Goal: Information Seeking & Learning: Learn about a topic

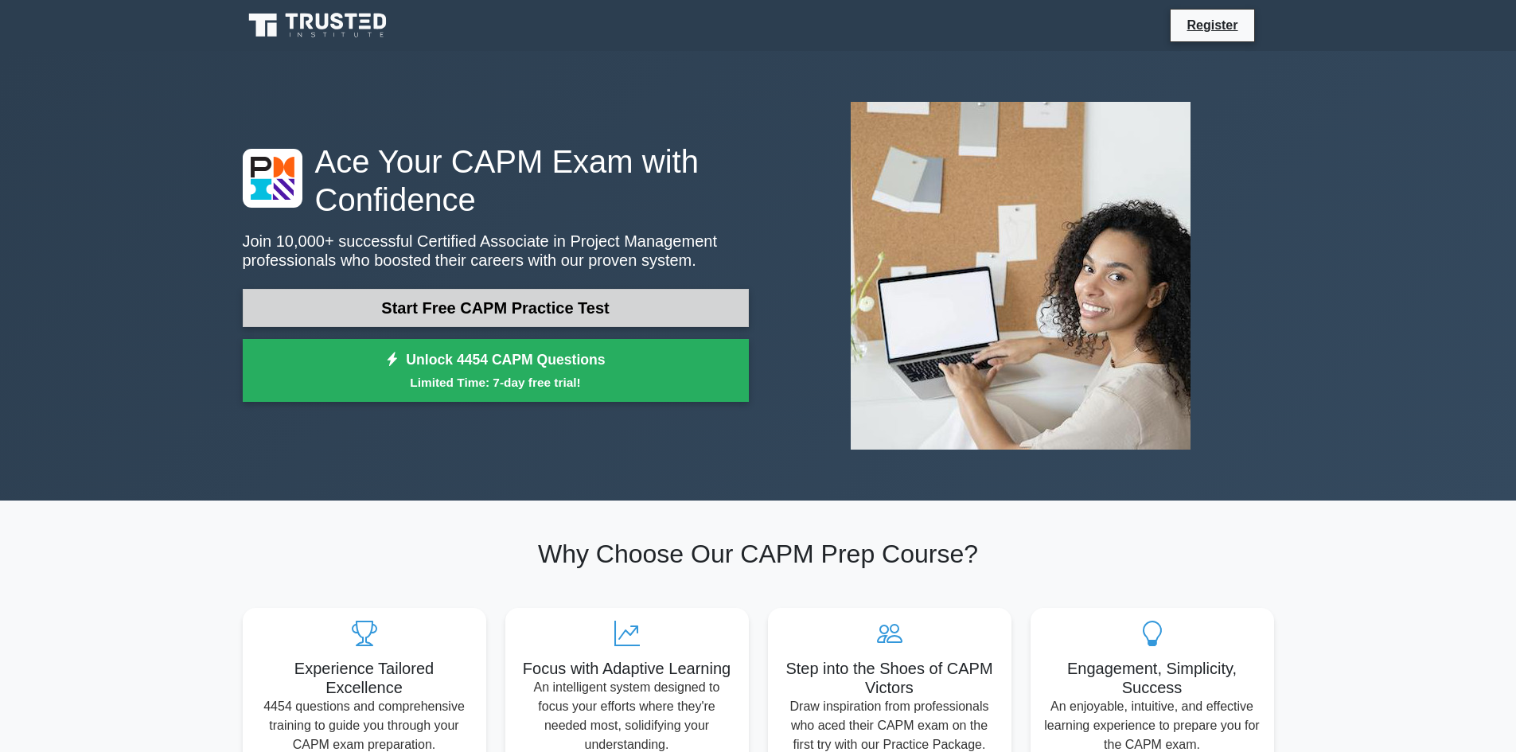
click at [533, 313] on link "Start Free CAPM Practice Test" at bounding box center [496, 308] width 506 height 38
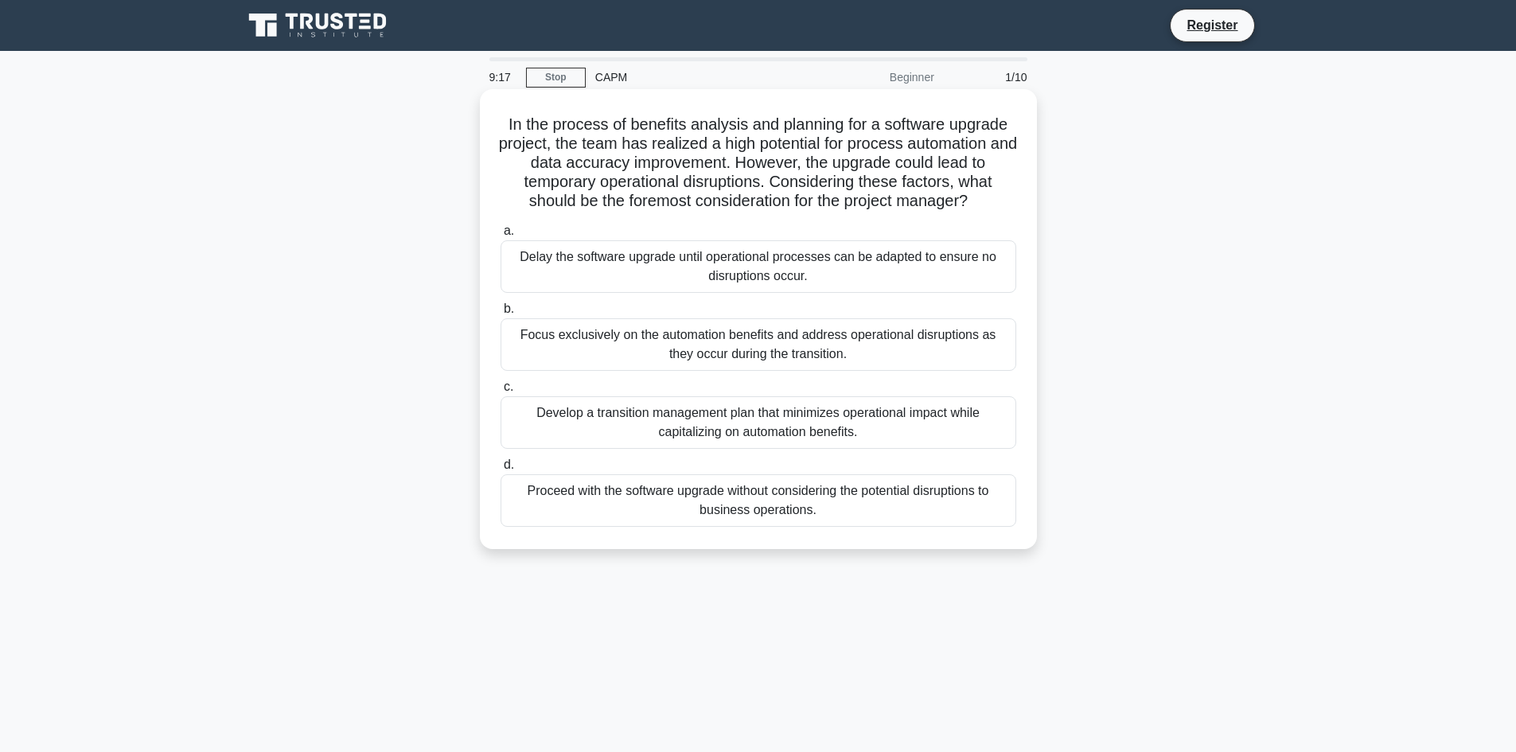
click at [764, 427] on div "Develop a transition management plan that minimizes operational impact while ca…" at bounding box center [759, 422] width 516 height 53
click at [501, 392] on input "c. Develop a transition management plan that minimizes operational impact while…" at bounding box center [501, 387] width 0 height 10
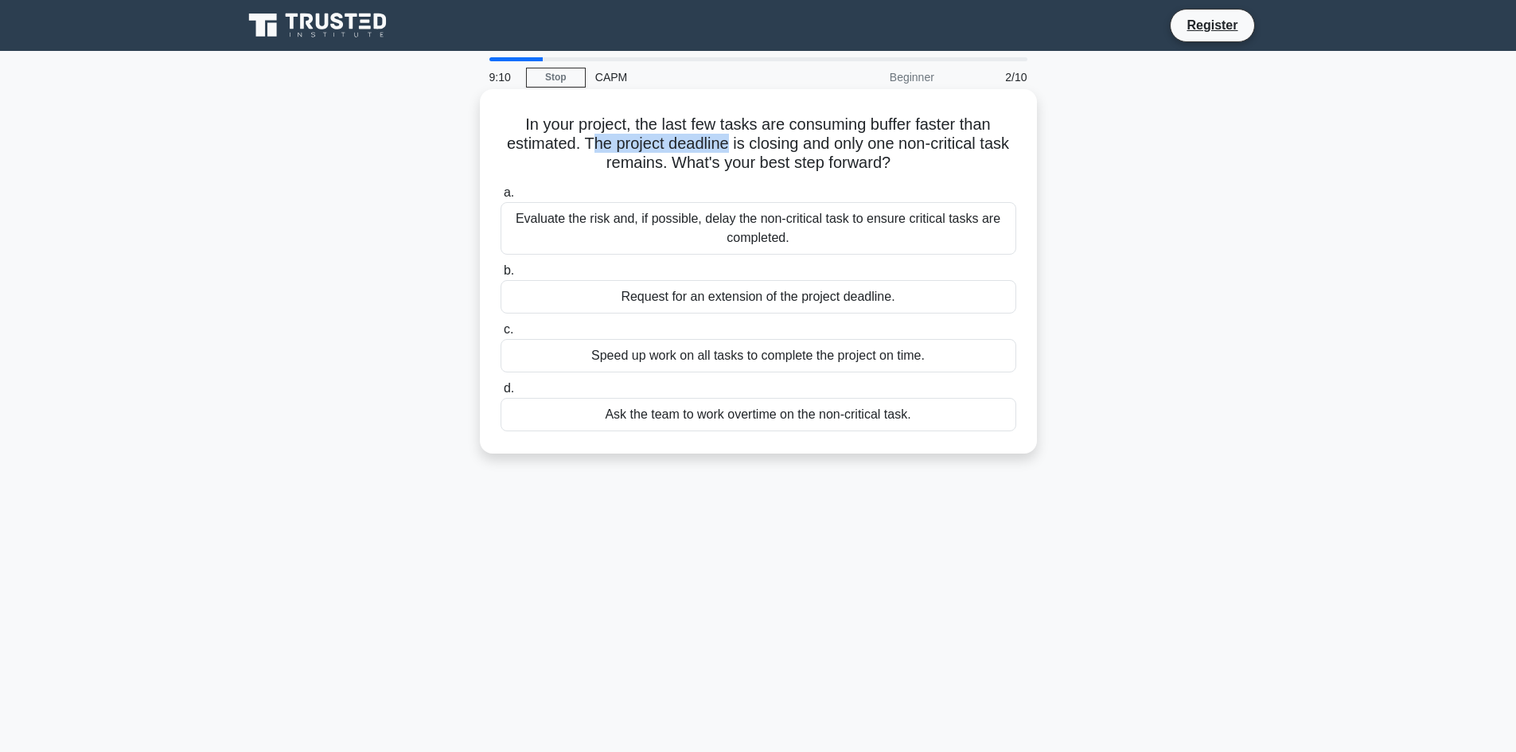
drag, startPoint x: 585, startPoint y: 148, endPoint x: 725, endPoint y: 147, distance: 140.1
click at [725, 147] on h5 "In your project, the last few tasks are consuming buffer faster than estimated.…" at bounding box center [758, 144] width 519 height 59
click at [785, 148] on h5 "In your project, the last few tasks are consuming buffer faster than estimated.…" at bounding box center [758, 144] width 519 height 59
click at [807, 216] on div "Evaluate the risk and, if possible, delay the non-critical task to ensure criti…" at bounding box center [759, 228] width 516 height 53
click at [501, 198] on input "a. Evaluate the risk and, if possible, delay the non-critical task to ensure cr…" at bounding box center [501, 193] width 0 height 10
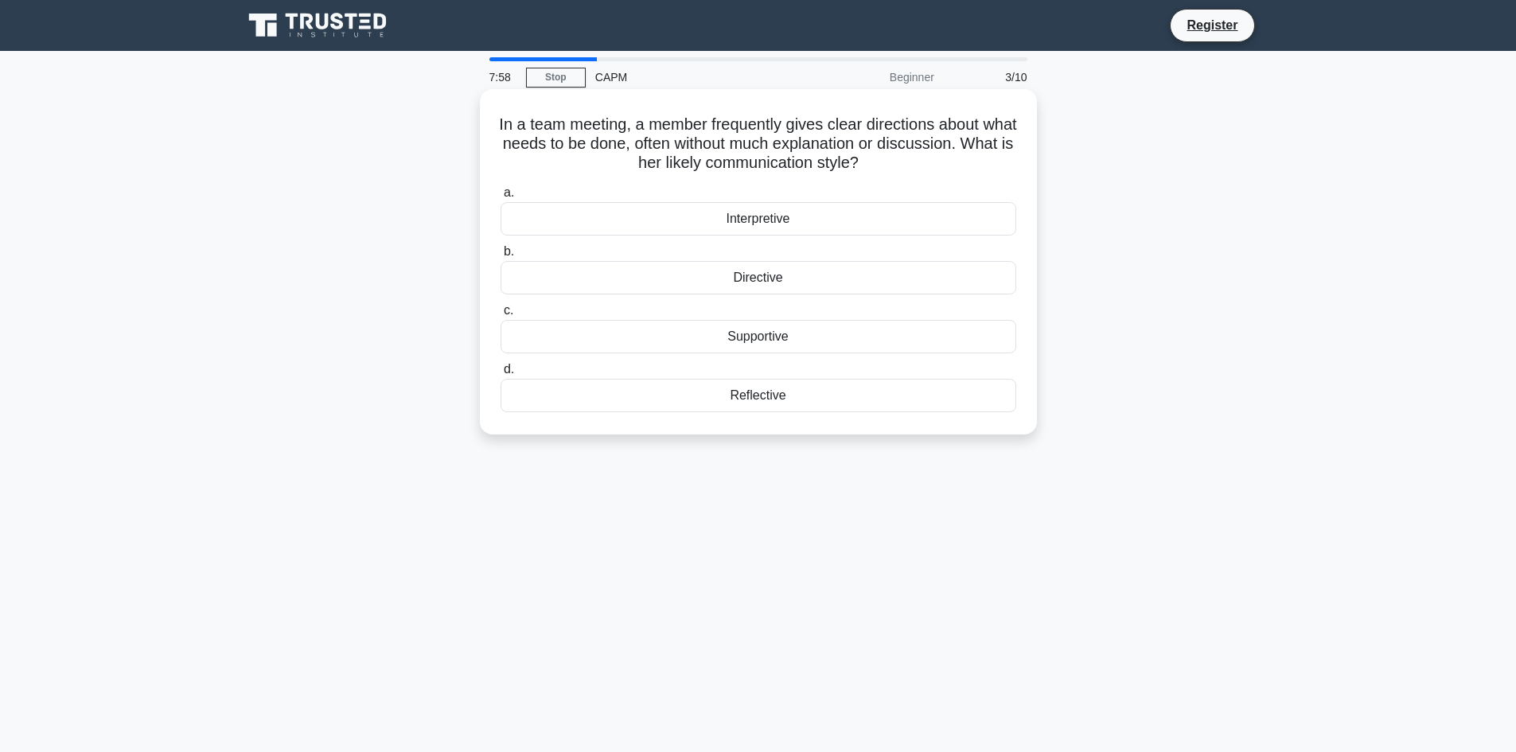
click at [773, 282] on div "Directive" at bounding box center [759, 277] width 516 height 33
click at [501, 257] on input "b. Directive" at bounding box center [501, 252] width 0 height 10
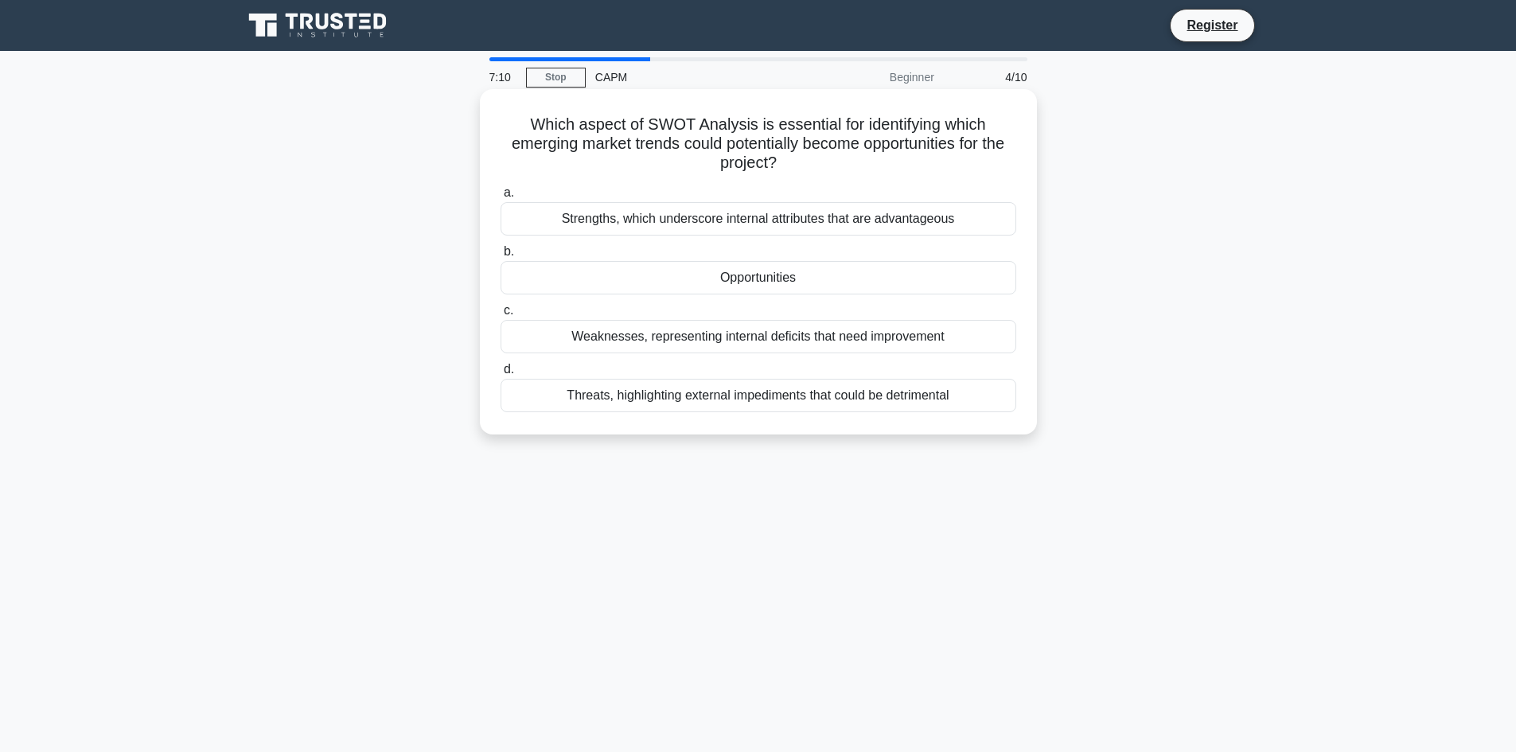
click at [750, 286] on div "Opportunities" at bounding box center [759, 277] width 516 height 33
click at [501, 257] on input "b. Opportunities" at bounding box center [501, 252] width 0 height 10
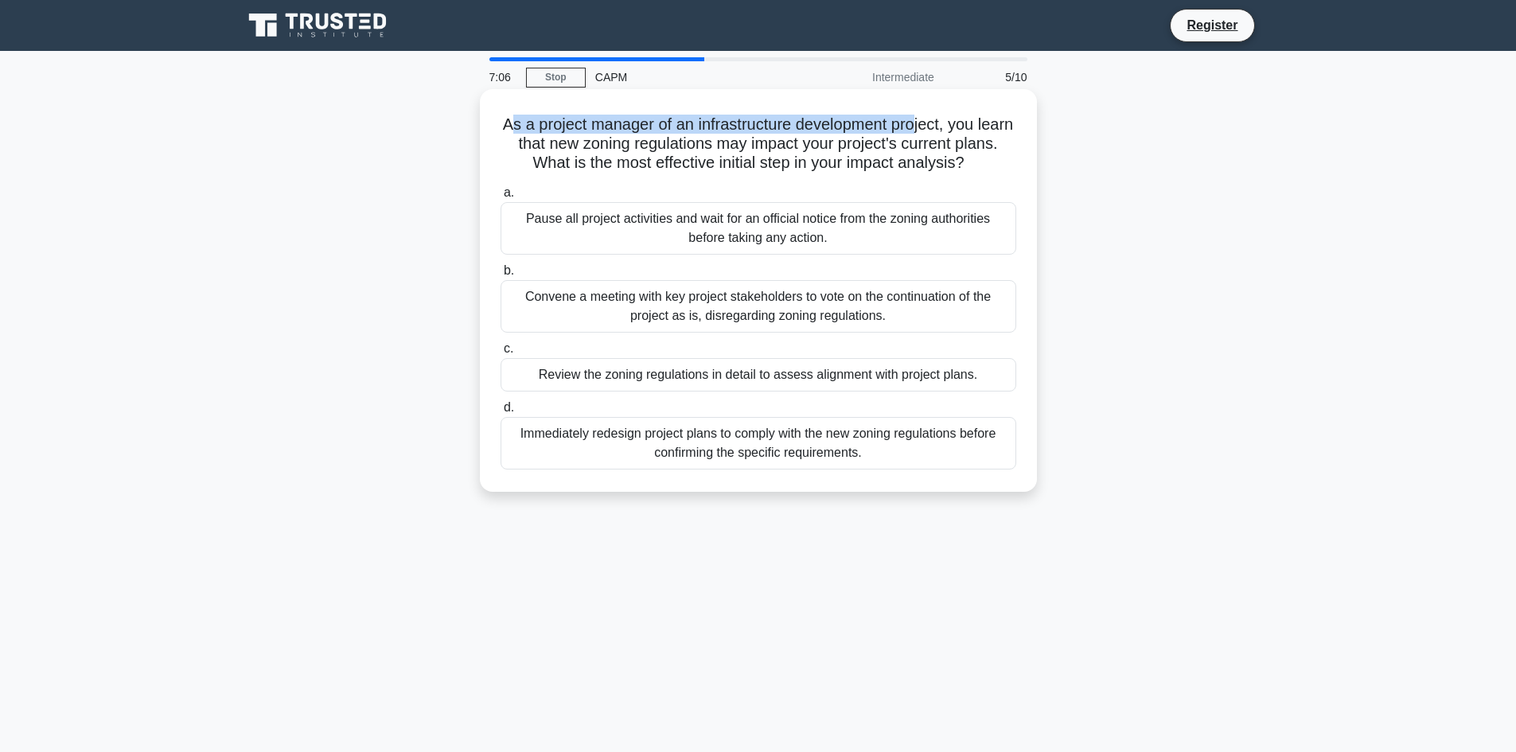
drag, startPoint x: 520, startPoint y: 125, endPoint x: 941, endPoint y: 127, distance: 421.0
click at [941, 127] on h5 "As a project manager of an infrastructure development project, you learn that n…" at bounding box center [758, 144] width 519 height 59
drag, startPoint x: 536, startPoint y: 142, endPoint x: 977, endPoint y: 146, distance: 440.9
click at [977, 146] on h5 "As a project manager of an infrastructure development project, you learn that n…" at bounding box center [758, 144] width 519 height 59
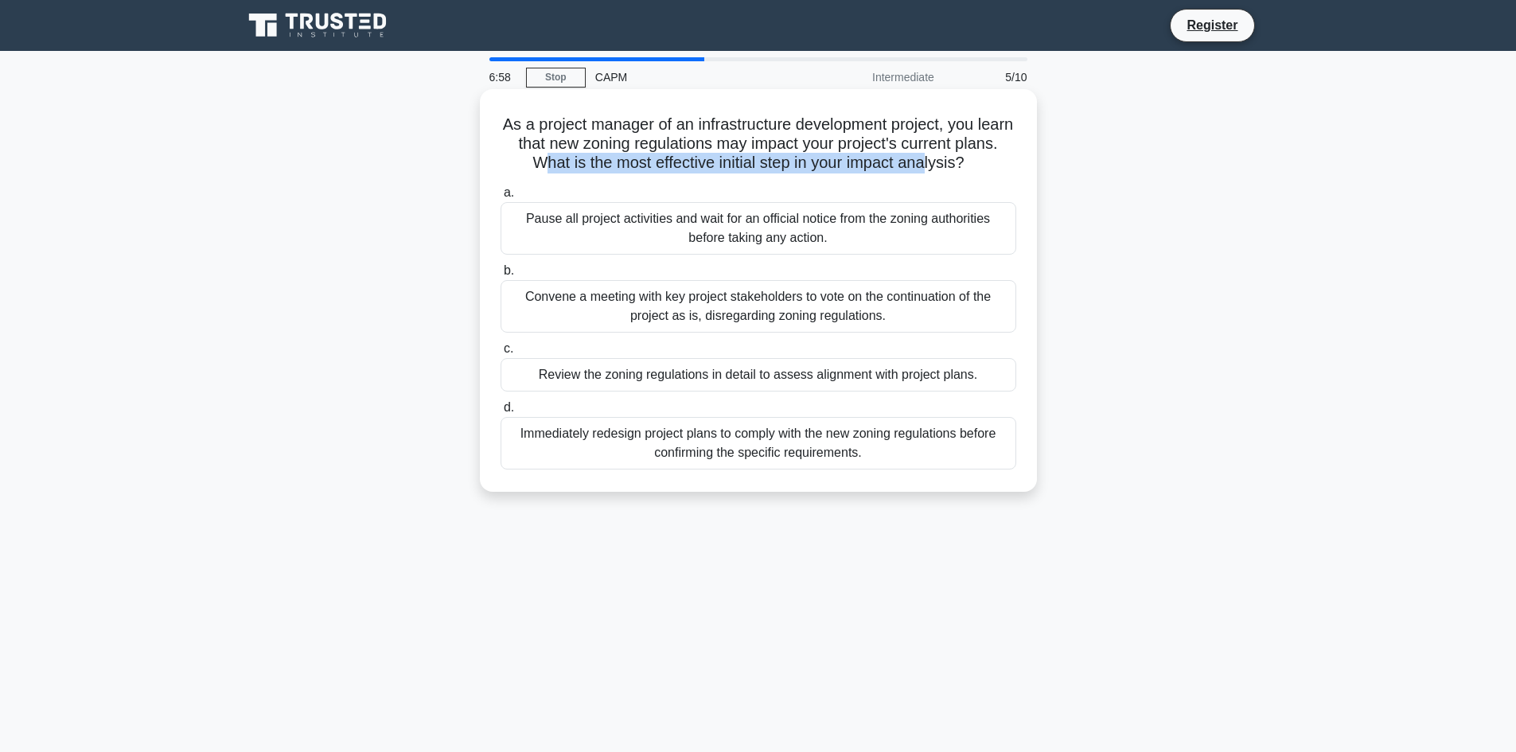
drag, startPoint x: 561, startPoint y: 169, endPoint x: 955, endPoint y: 165, distance: 393.9
click at [955, 165] on h5 "As a project manager of an infrastructure development project, you learn that n…" at bounding box center [758, 144] width 519 height 59
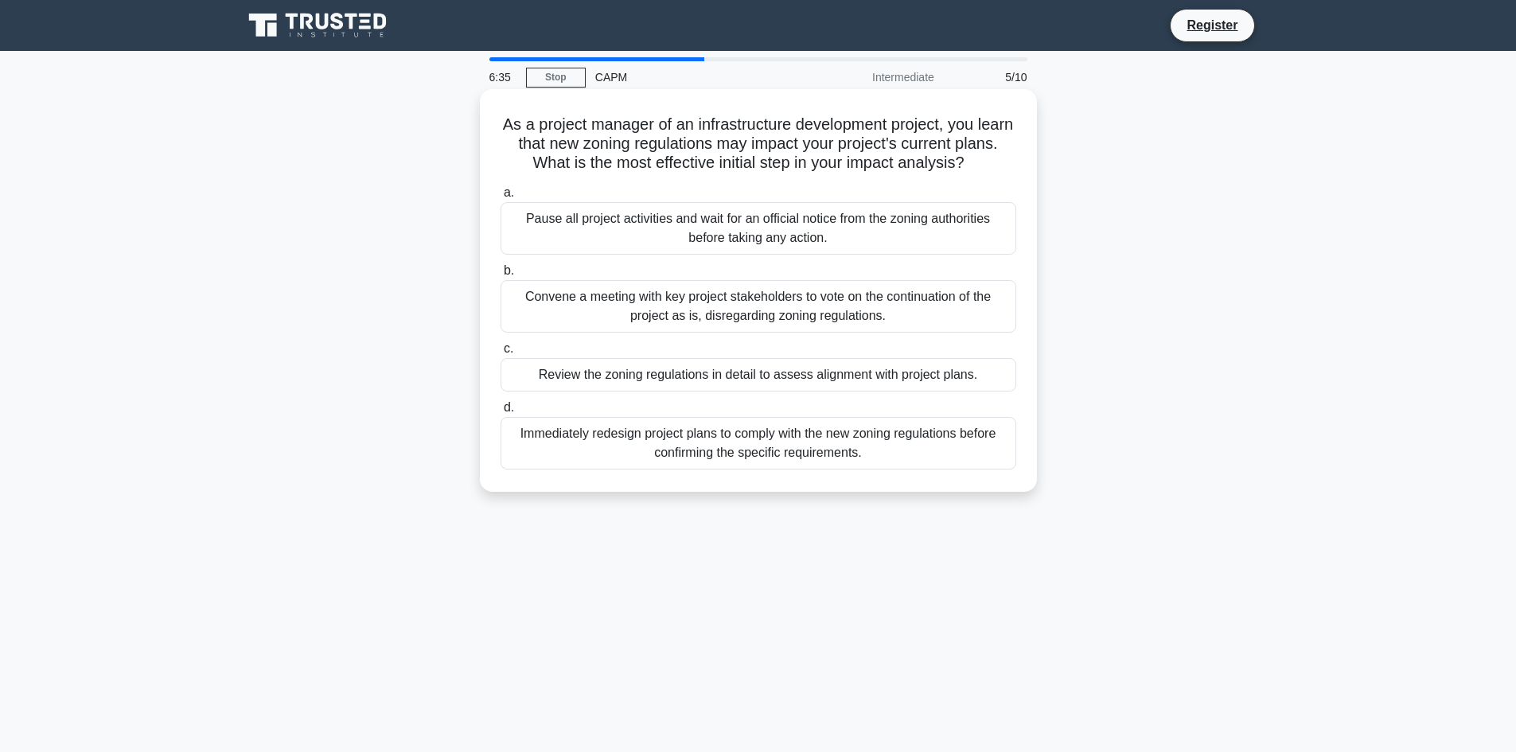
click at [766, 372] on div "Review the zoning regulations in detail to assess alignment with project plans." at bounding box center [759, 374] width 516 height 33
click at [501, 354] on input "c. Review the zoning regulations in detail to assess alignment with project pla…" at bounding box center [501, 349] width 0 height 10
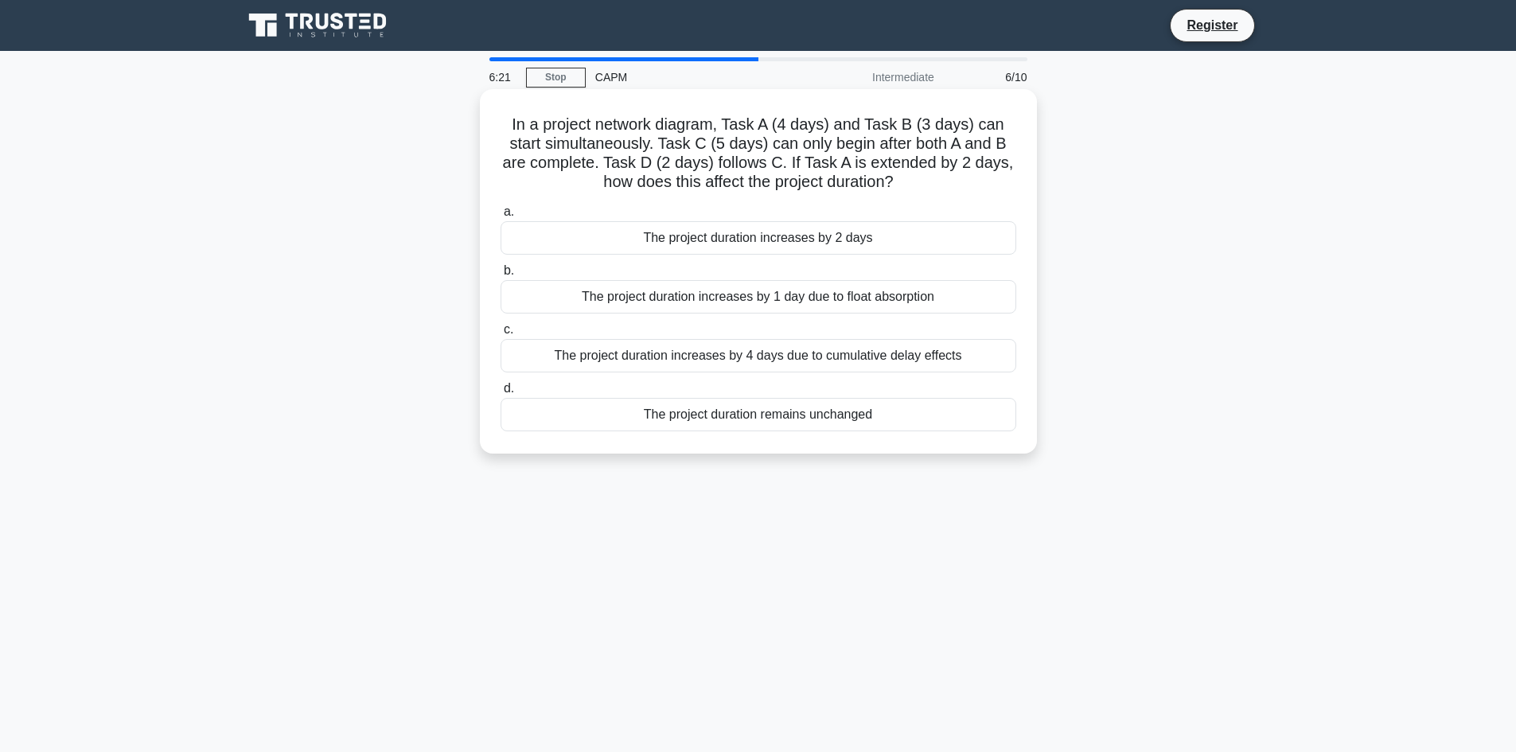
click at [652, 302] on div "The project duration increases by 1 day due to float absorption" at bounding box center [759, 296] width 516 height 33
click at [501, 276] on input "b. The project duration increases by 1 day due to float absorption" at bounding box center [501, 271] width 0 height 10
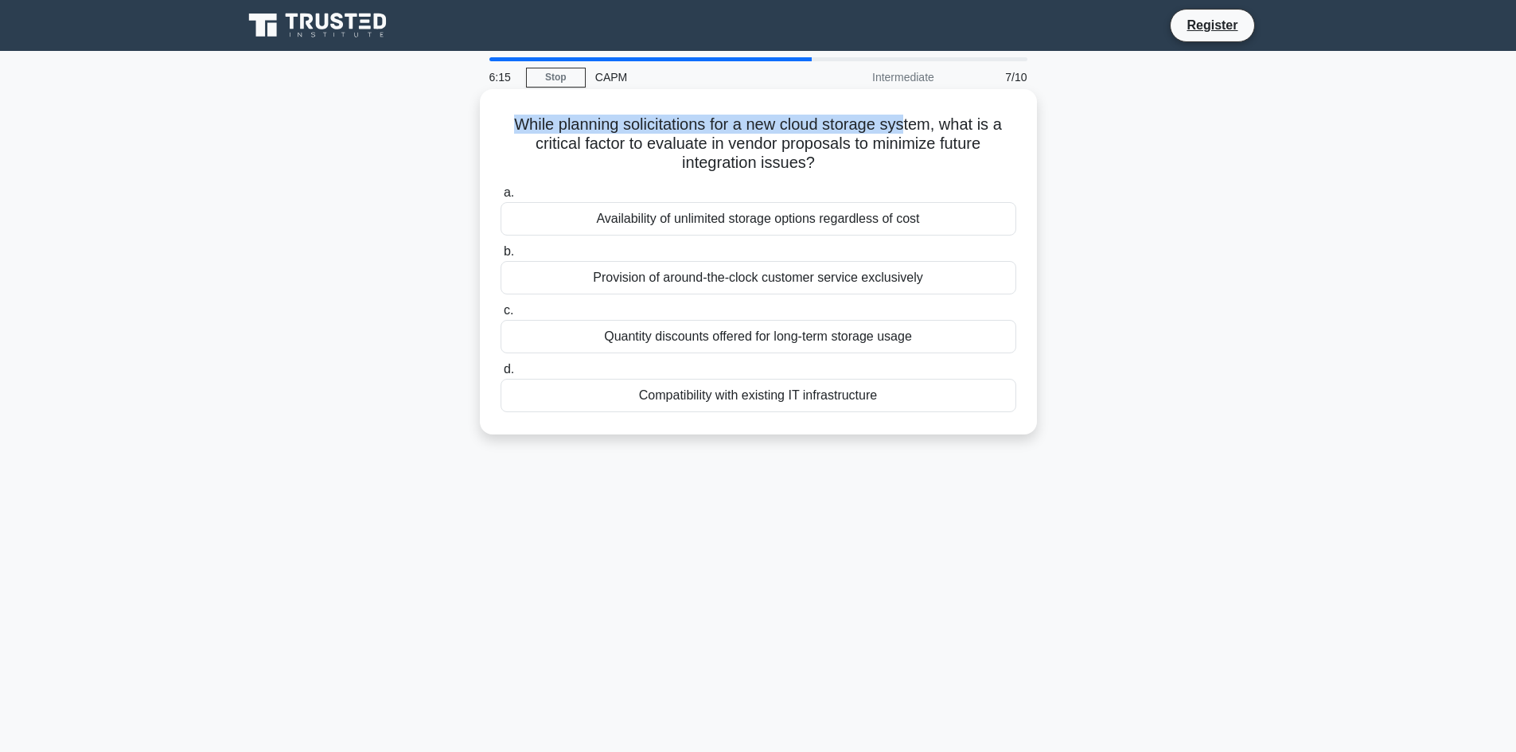
drag, startPoint x: 515, startPoint y: 126, endPoint x: 945, endPoint y: 131, distance: 429.7
click at [909, 133] on h5 "While planning solicitations for a new cloud storage system, what is a critical…" at bounding box center [758, 144] width 519 height 59
drag, startPoint x: 969, startPoint y: 127, endPoint x: 994, endPoint y: 124, distance: 24.8
click at [994, 124] on h5 "While planning solicitations for a new cloud storage system, what is a critical…" at bounding box center [758, 144] width 519 height 59
drag, startPoint x: 553, startPoint y: 150, endPoint x: 960, endPoint y: 146, distance: 407.4
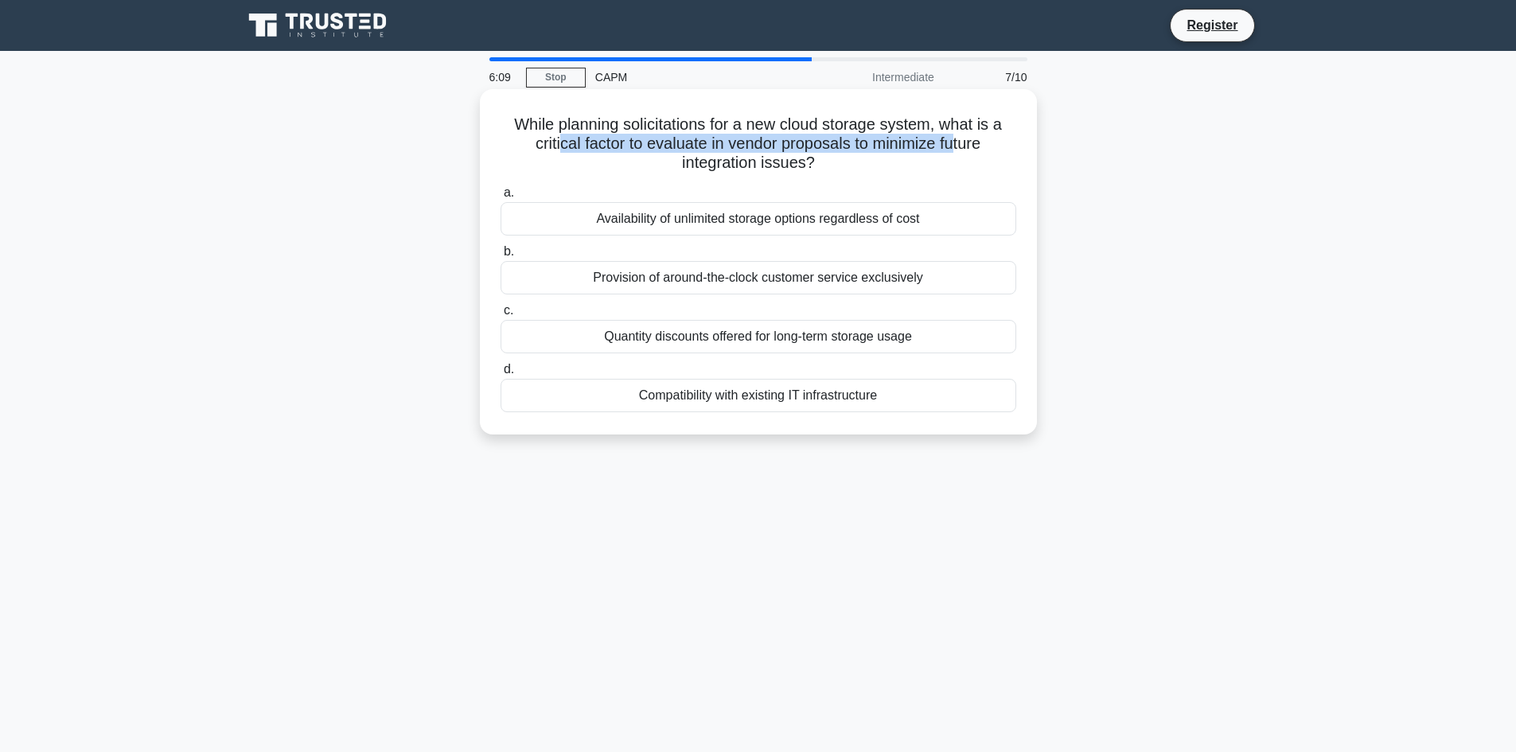
click at [960, 146] on h5 "While planning solicitations for a new cloud storage system, what is a critical…" at bounding box center [758, 144] width 519 height 59
drag, startPoint x: 734, startPoint y: 166, endPoint x: 777, endPoint y: 166, distance: 43.8
click at [777, 166] on h5 "While planning solicitations for a new cloud storage system, what is a critical…" at bounding box center [758, 144] width 519 height 59
drag, startPoint x: 530, startPoint y: 129, endPoint x: 918, endPoint y: 120, distance: 387.6
click at [918, 120] on h5 "While planning solicitations for a new cloud storage system, what is a critical…" at bounding box center [758, 144] width 519 height 59
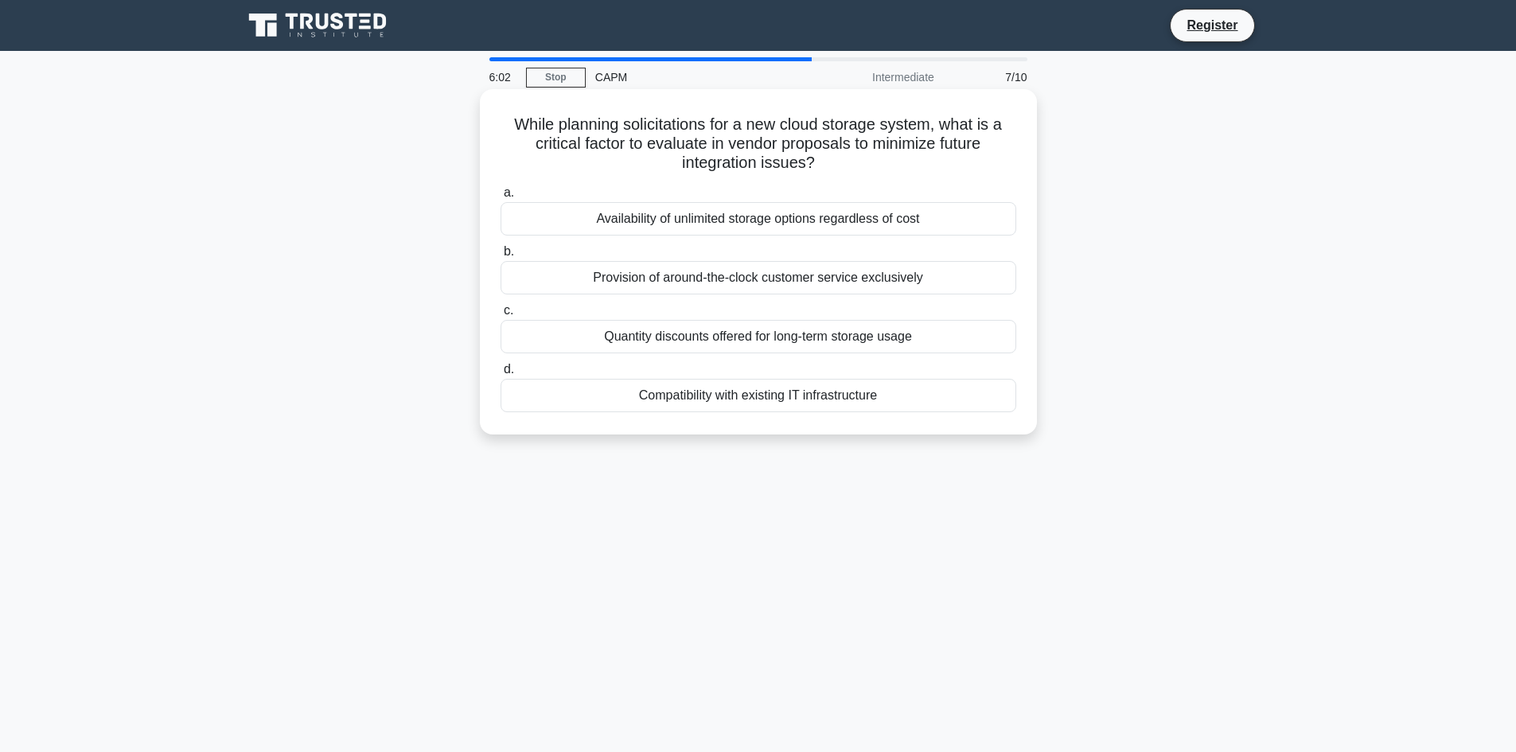
click at [516, 126] on h5 "While planning solicitations for a new cloud storage system, what is a critical…" at bounding box center [758, 144] width 519 height 59
click at [855, 399] on div "Compatibility with existing IT infrastructure" at bounding box center [759, 395] width 516 height 33
click at [501, 375] on input "d. Compatibility with existing IT infrastructure" at bounding box center [501, 369] width 0 height 10
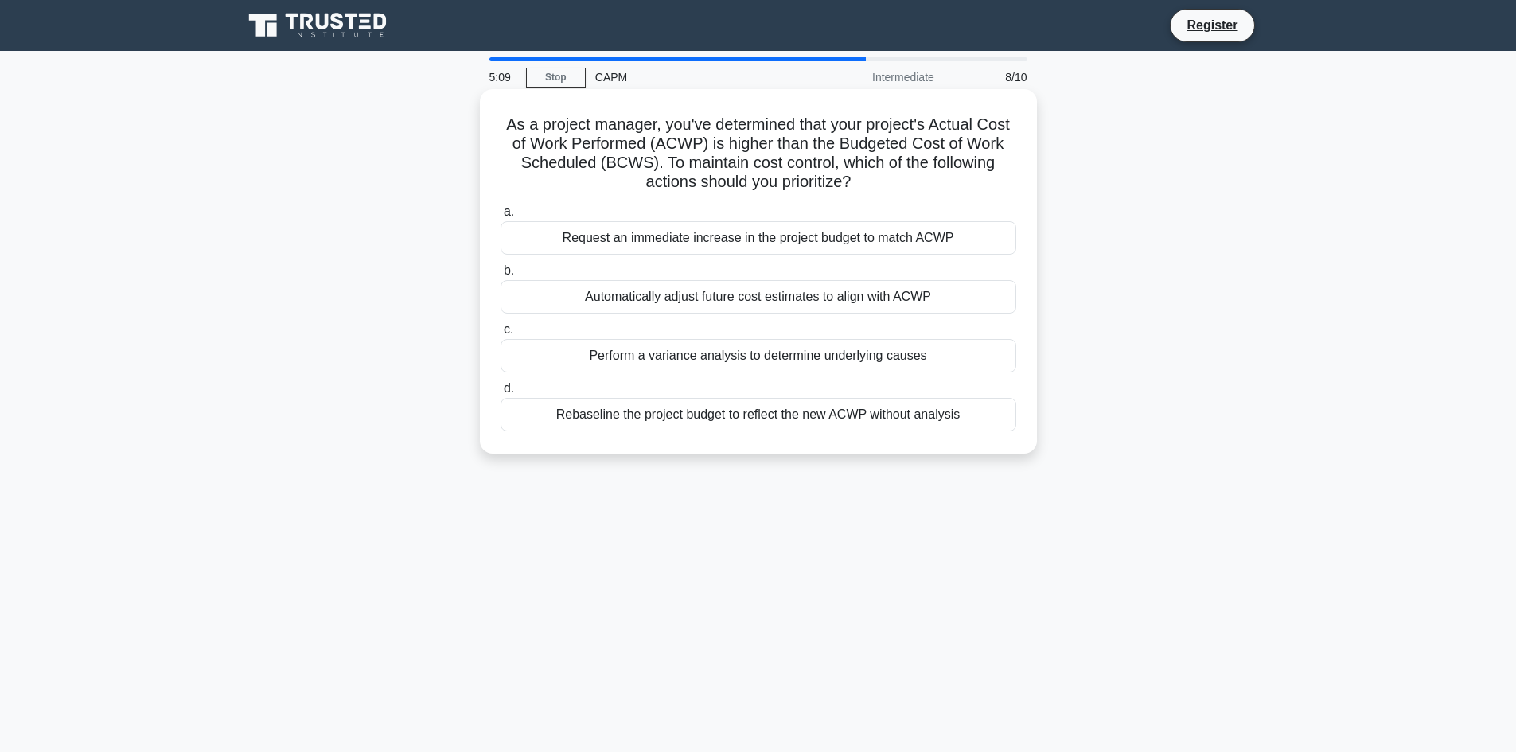
click at [921, 354] on div "Perform a variance analysis to determine underlying causes" at bounding box center [759, 355] width 516 height 33
click at [501, 335] on input "c. Perform a variance analysis to determine underlying causes" at bounding box center [501, 330] width 0 height 10
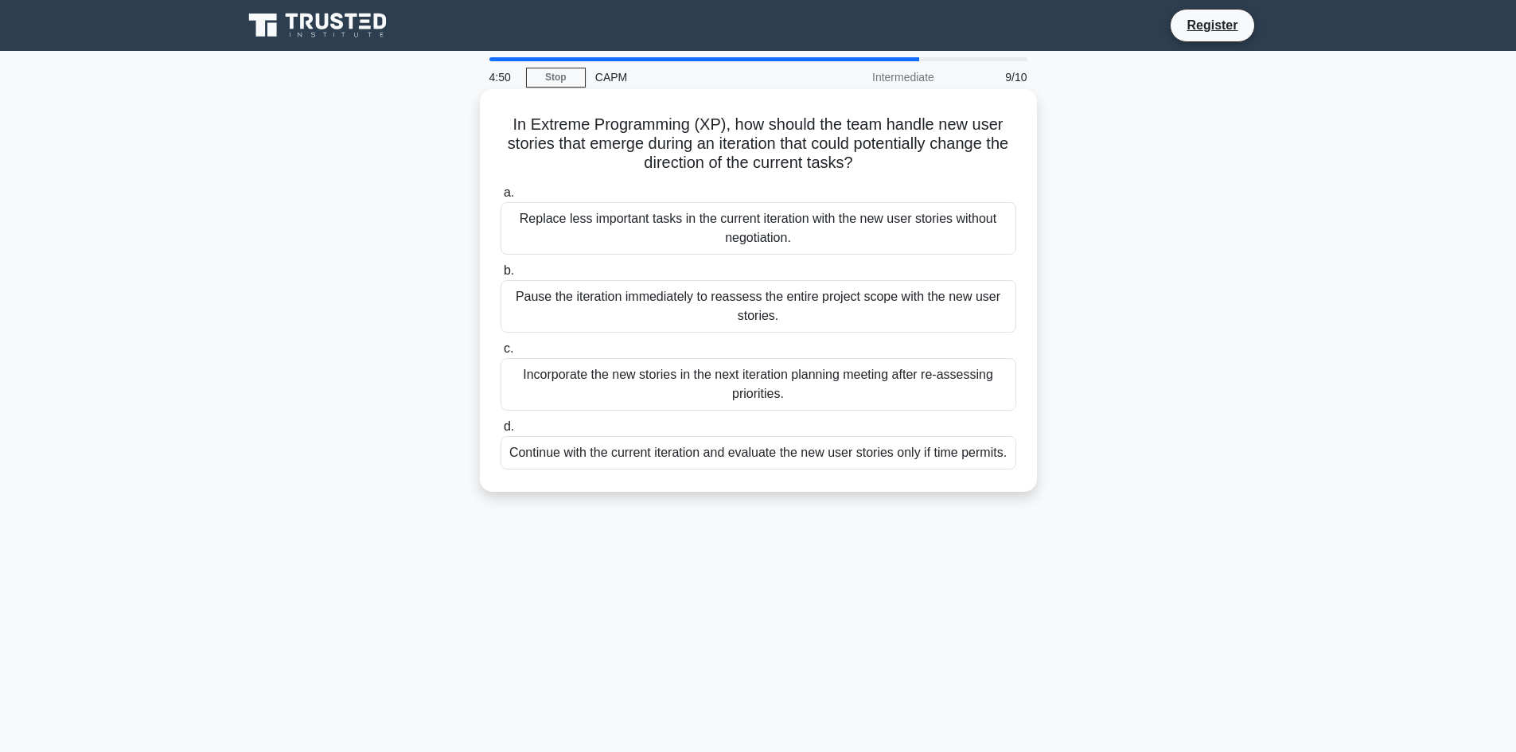
click at [509, 310] on div "Pause the iteration immediately to reassess the entire project scope with the n…" at bounding box center [759, 306] width 516 height 53
click at [501, 276] on input "b. Pause the iteration immediately to reassess the entire project scope with th…" at bounding box center [501, 271] width 0 height 10
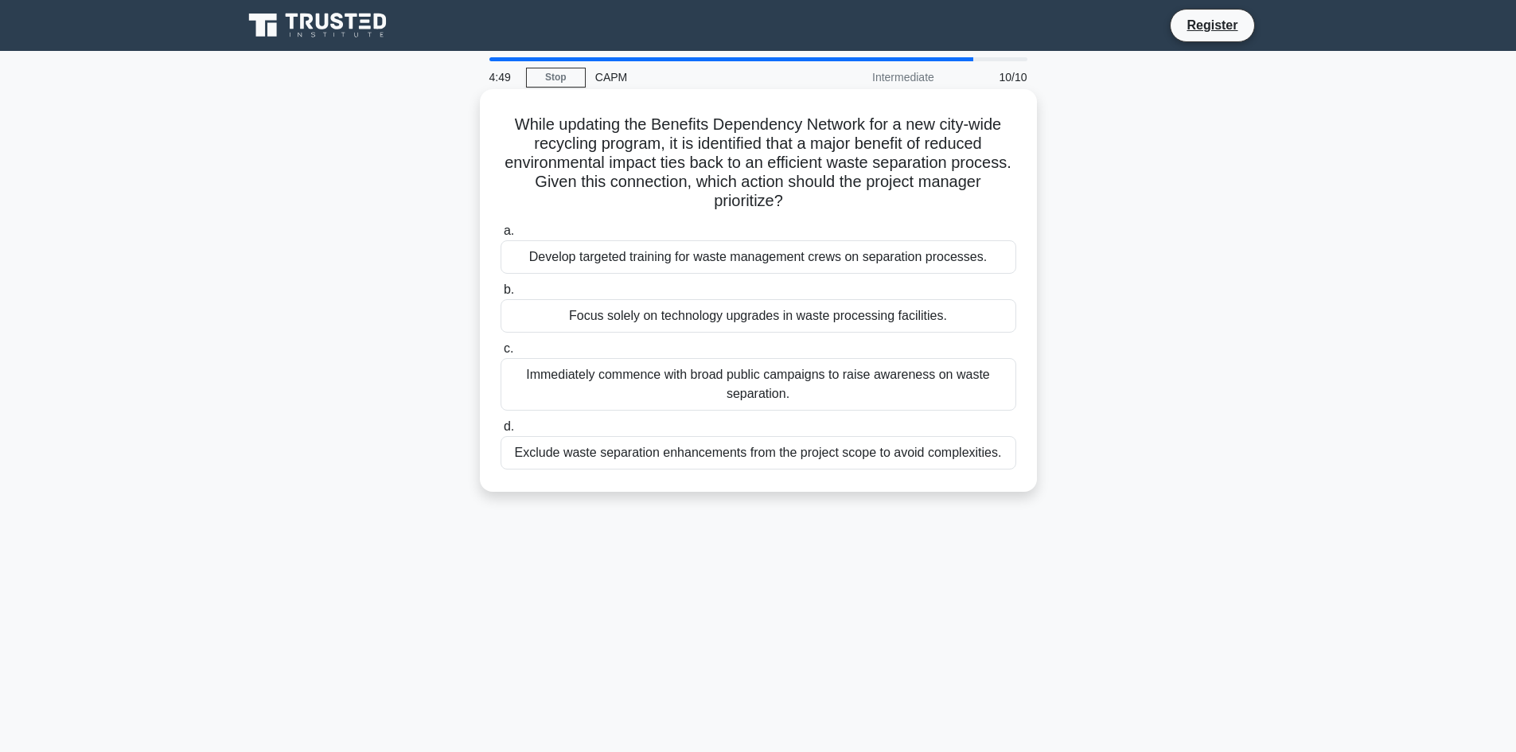
click at [657, 262] on div "Develop targeted training for waste management crews on separation processes." at bounding box center [759, 256] width 516 height 33
click at [501, 236] on input "a. Develop targeted training for waste management crews on separation processes." at bounding box center [501, 231] width 0 height 10
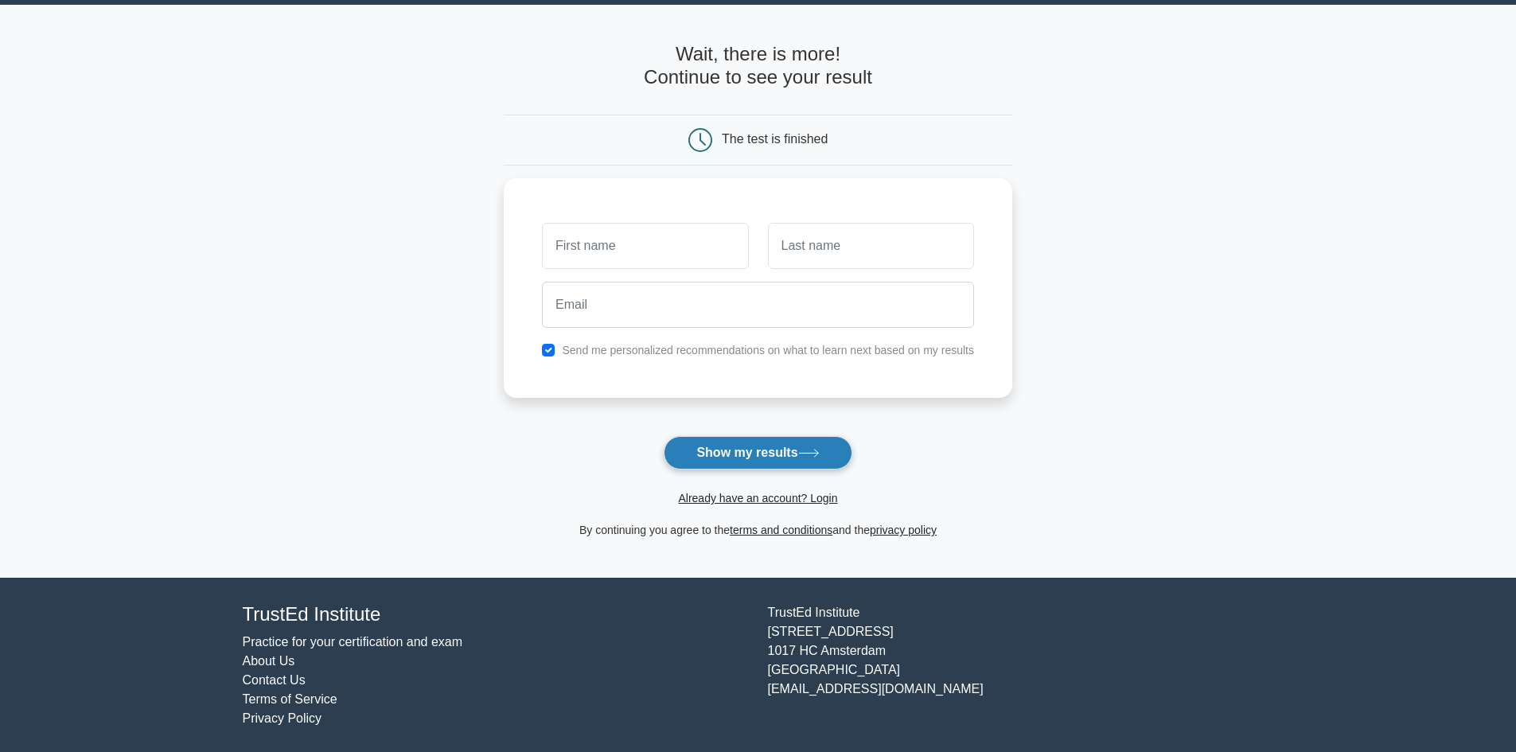
scroll to position [49, 0]
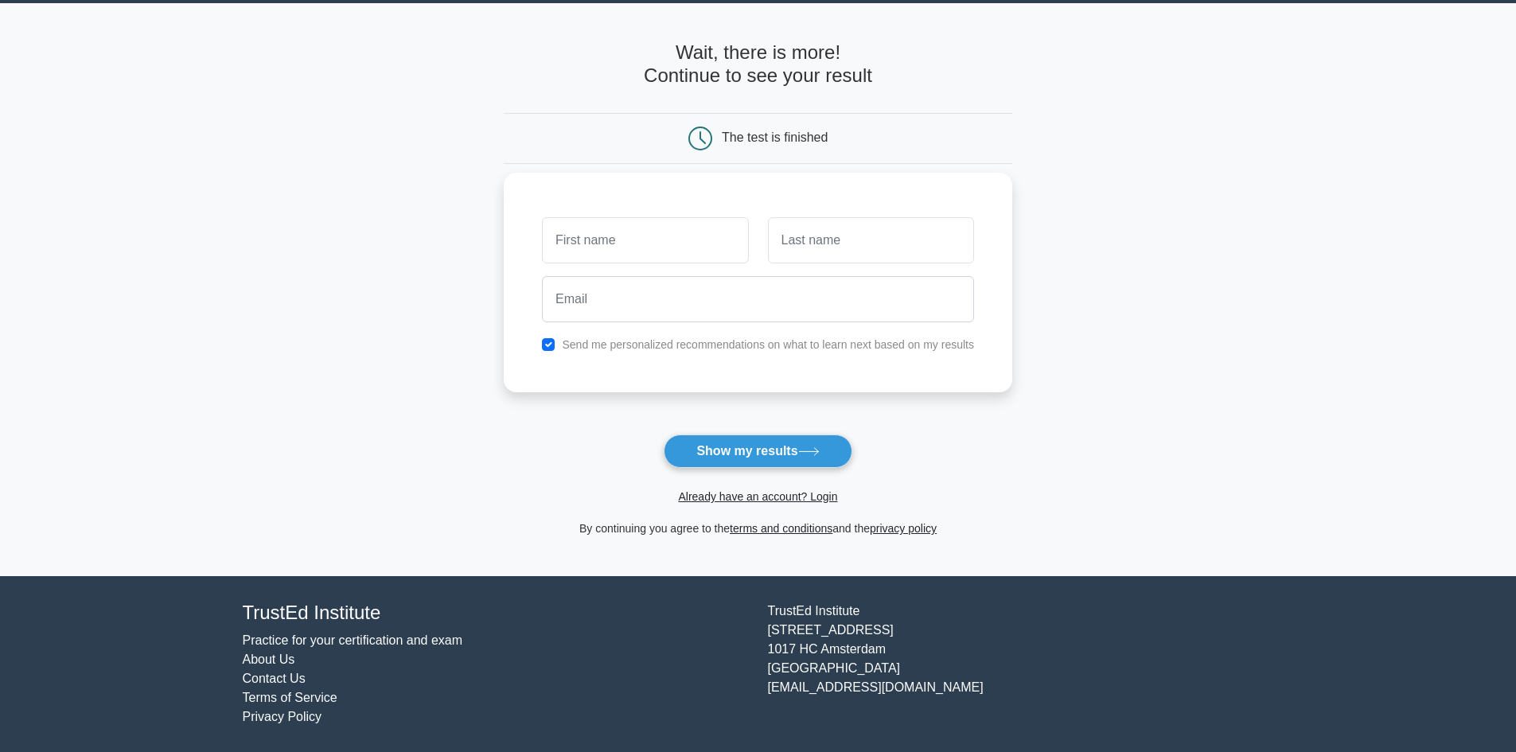
click at [680, 241] on input "text" at bounding box center [645, 240] width 206 height 46
type input "ibrahim"
click at [820, 244] on input "text" at bounding box center [871, 240] width 206 height 46
type input "khrais"
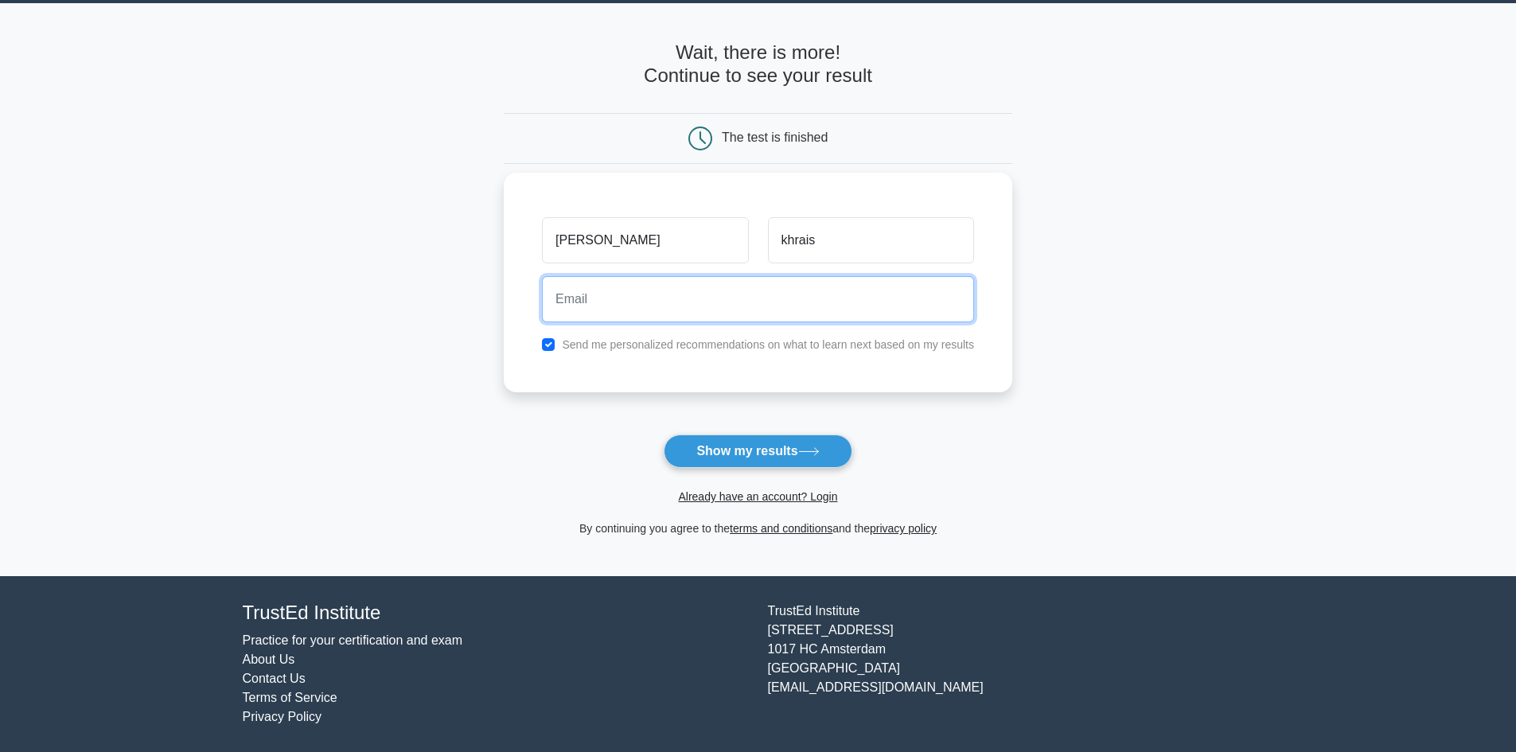
click at [807, 309] on input "email" at bounding box center [758, 299] width 432 height 46
type input "ibrahimkhrais079@gmail.com"
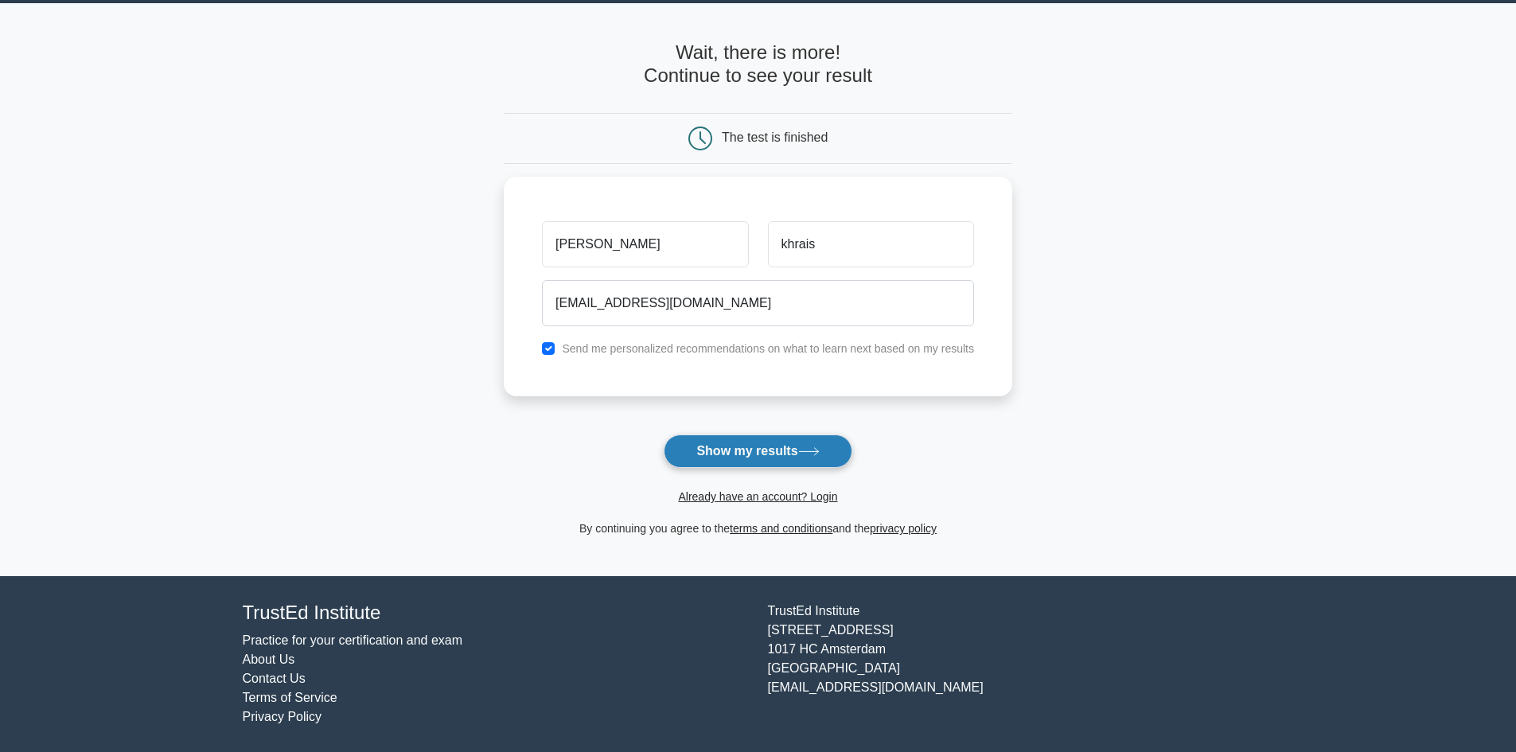
click at [767, 462] on button "Show my results" at bounding box center [758, 450] width 188 height 33
